Goal: Task Accomplishment & Management: Use online tool/utility

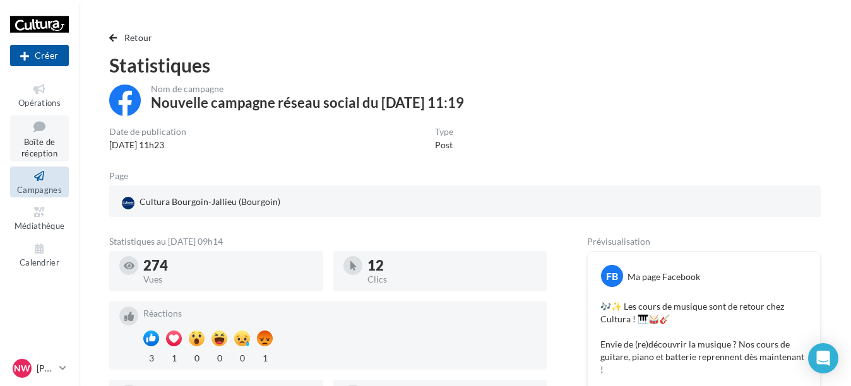
click at [22, 136] on link "Boîte de réception" at bounding box center [39, 138] width 59 height 46
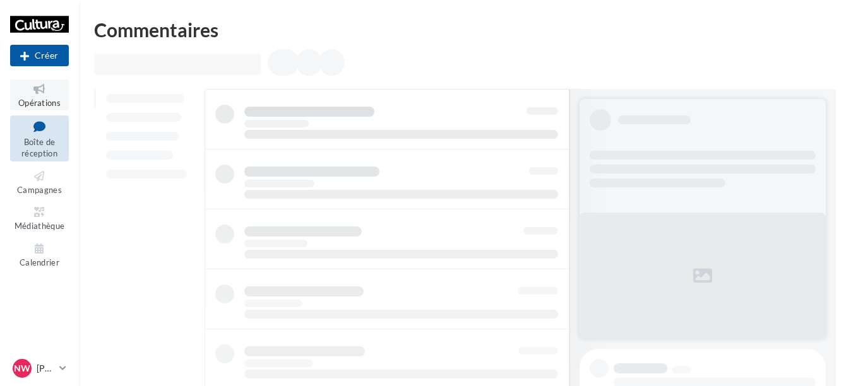
click at [54, 97] on link "Opérations" at bounding box center [39, 95] width 59 height 31
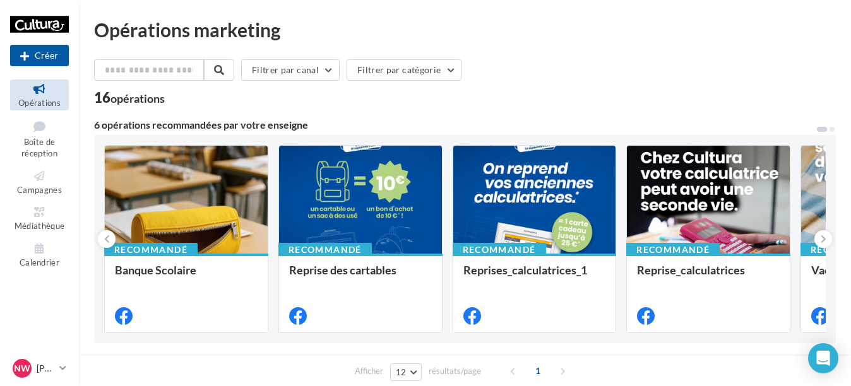
drag, startPoint x: 0, startPoint y: 0, endPoint x: 679, endPoint y: 48, distance: 680.8
click at [53, 57] on button "Créer" at bounding box center [39, 55] width 59 height 21
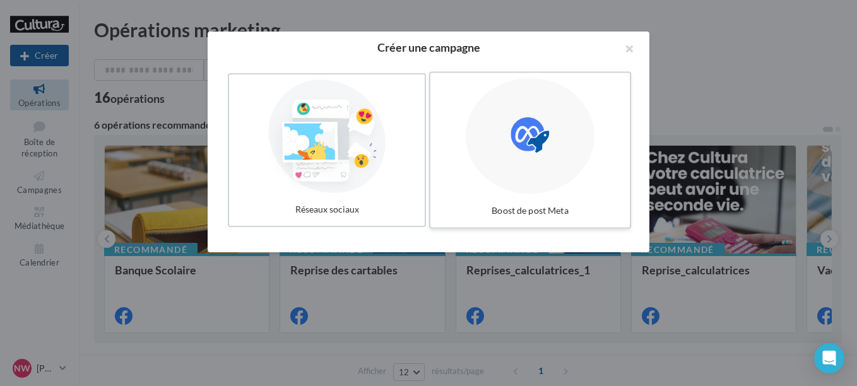
click at [521, 151] on icon at bounding box center [530, 135] width 38 height 38
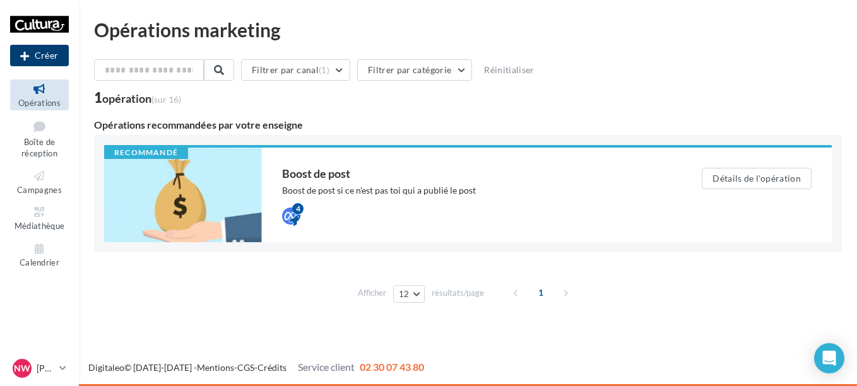
click at [52, 52] on button "Créer" at bounding box center [39, 55] width 59 height 21
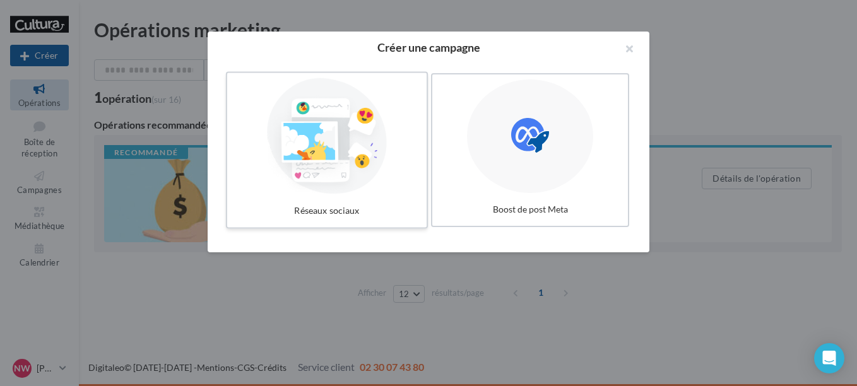
click at [297, 165] on div at bounding box center [326, 136] width 189 height 116
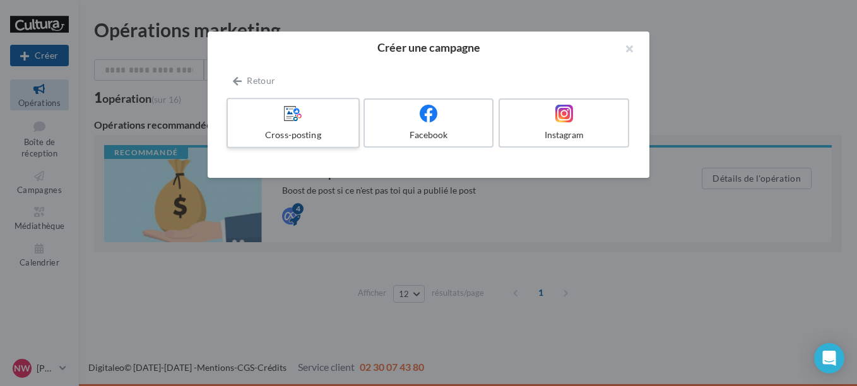
click at [285, 116] on icon at bounding box center [293, 113] width 18 height 18
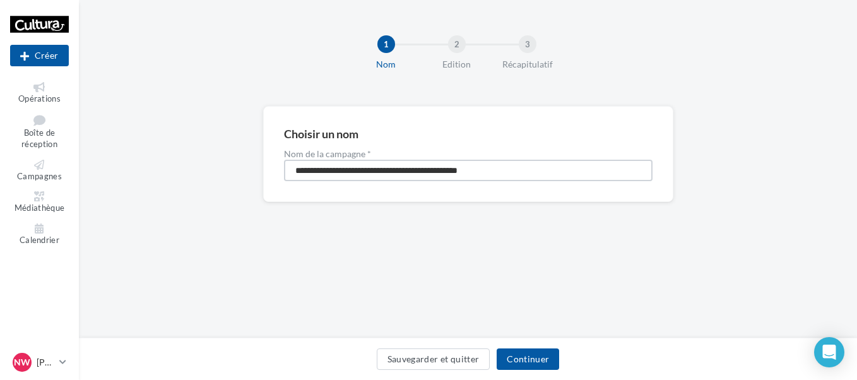
click at [430, 162] on input "**********" at bounding box center [468, 170] width 369 height 21
click at [428, 165] on input "**********" at bounding box center [468, 170] width 369 height 21
type input "**********"
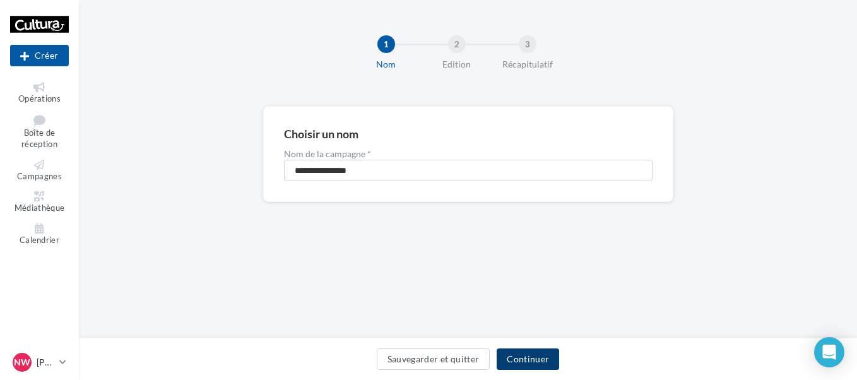
click at [536, 350] on button "Continuer" at bounding box center [528, 358] width 62 height 21
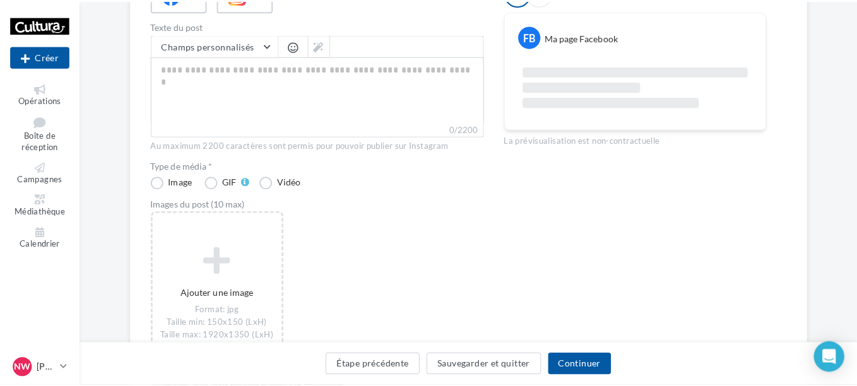
scroll to position [252, 0]
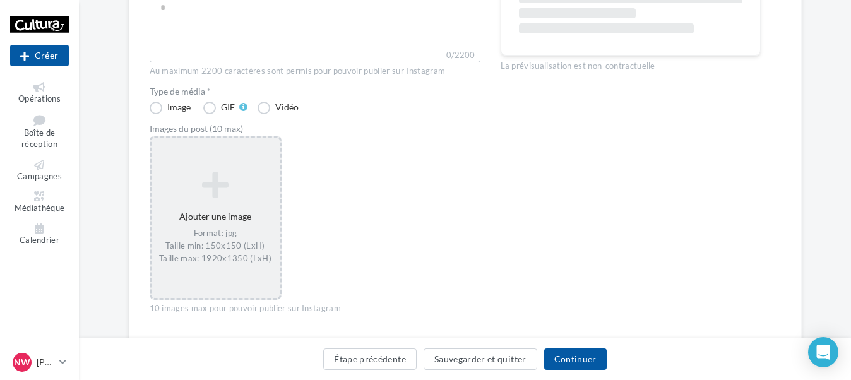
click at [218, 194] on icon at bounding box center [216, 185] width 118 height 30
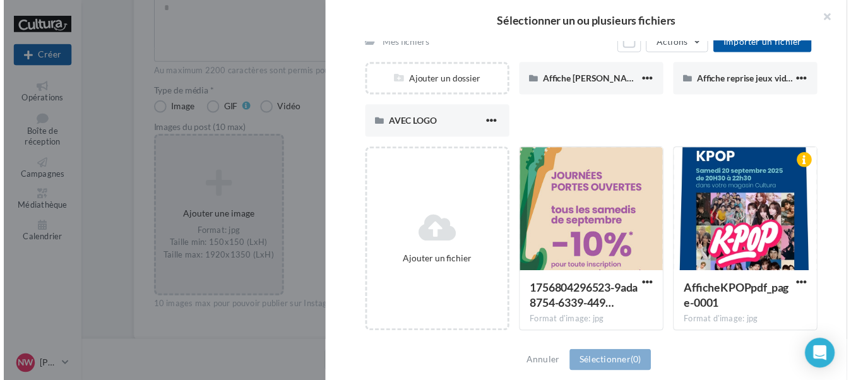
scroll to position [0, 0]
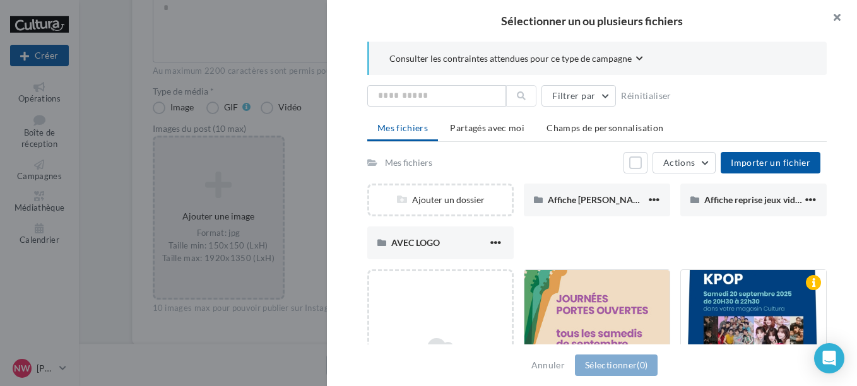
click at [833, 17] on button "button" at bounding box center [832, 19] width 50 height 38
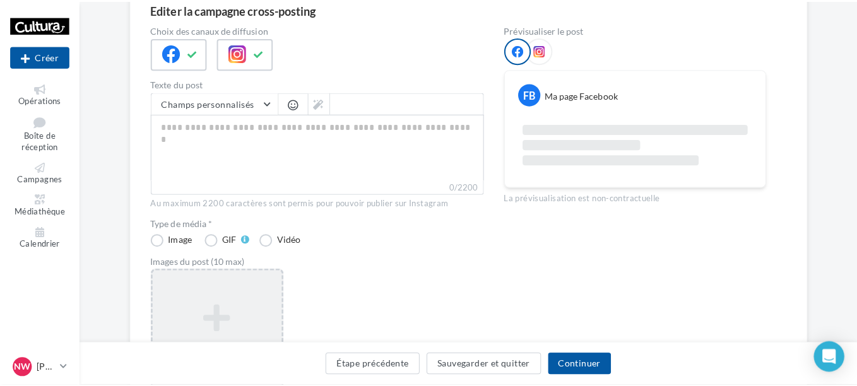
scroll to position [252, 0]
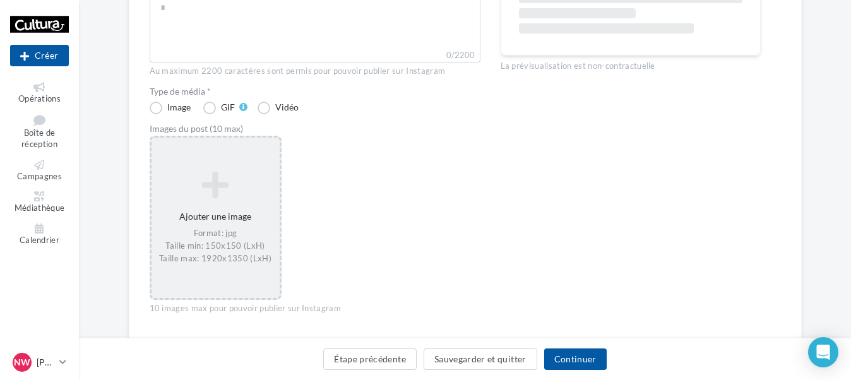
click at [210, 162] on div "Ajouter une image Format: jpg Taille min: 150x150 (LxH) Taille max: 1920x1350 (…" at bounding box center [216, 218] width 132 height 164
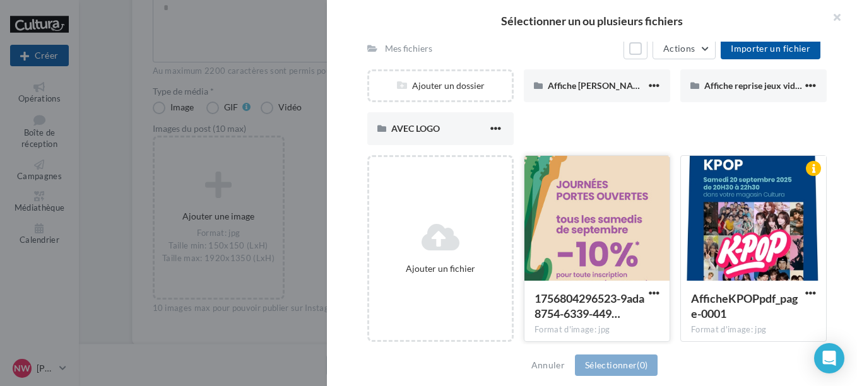
scroll to position [121, 0]
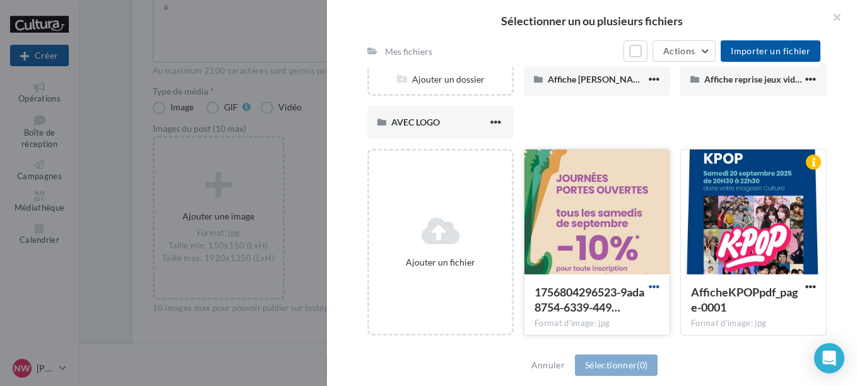
click at [649, 287] on span "button" at bounding box center [654, 286] width 11 height 11
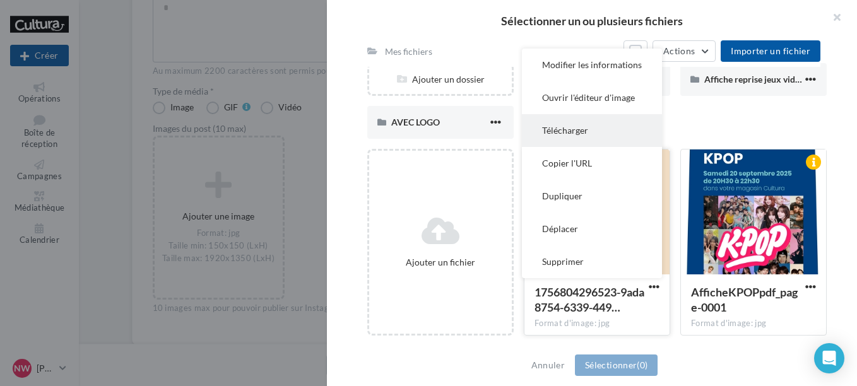
click at [610, 136] on button "Télécharger" at bounding box center [592, 130] width 140 height 33
